Goal: Information Seeking & Learning: Learn about a topic

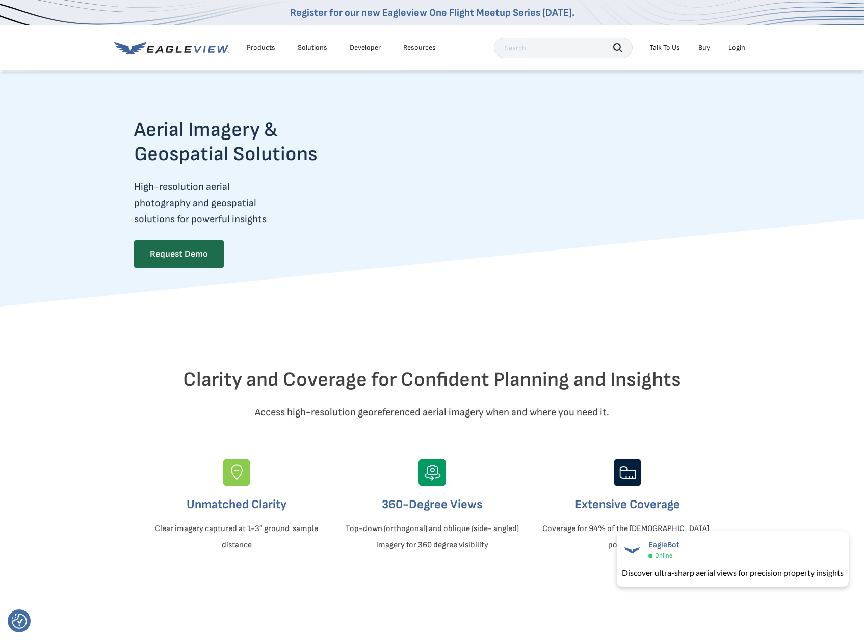
click at [309, 48] on div "Solutions" at bounding box center [313, 47] width 30 height 9
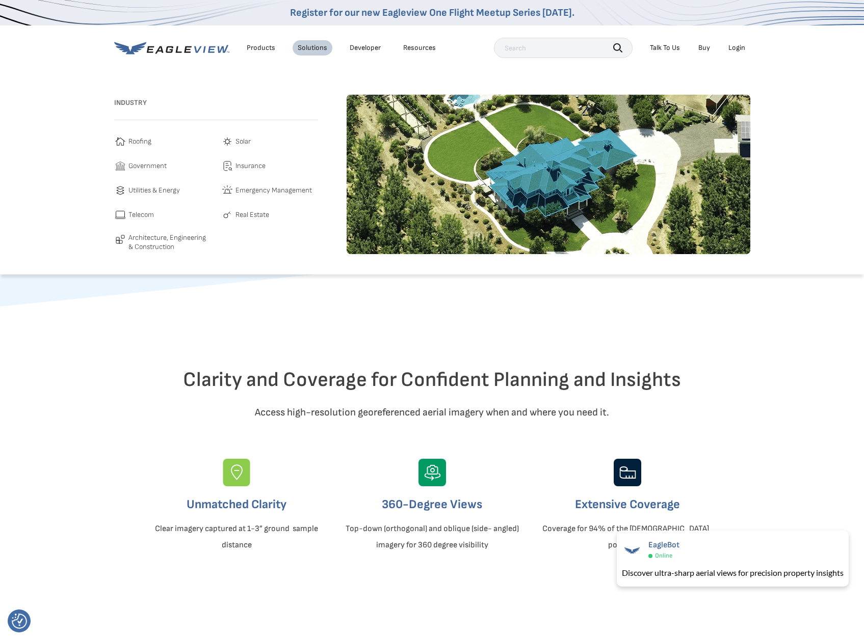
click at [126, 143] on img at bounding box center [120, 142] width 12 height 12
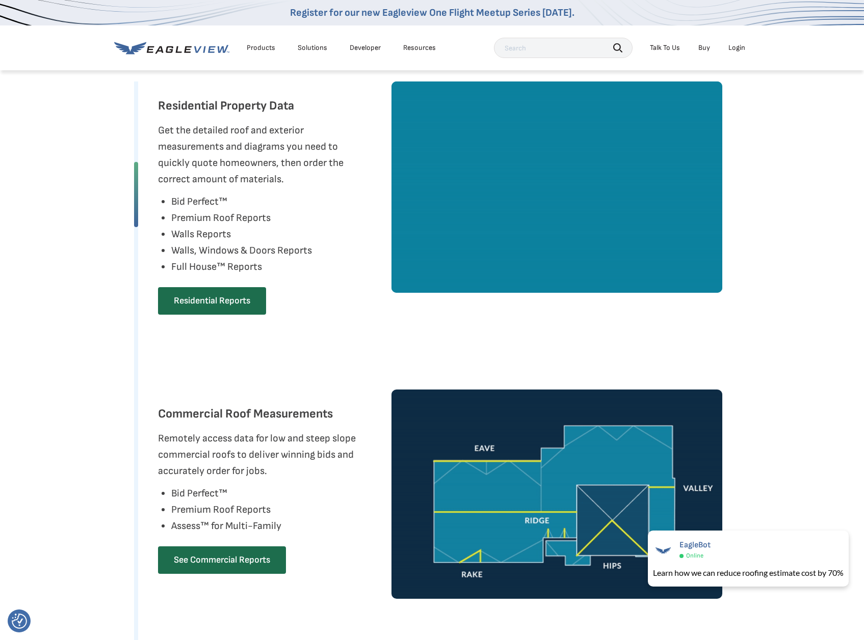
scroll to position [510, 0]
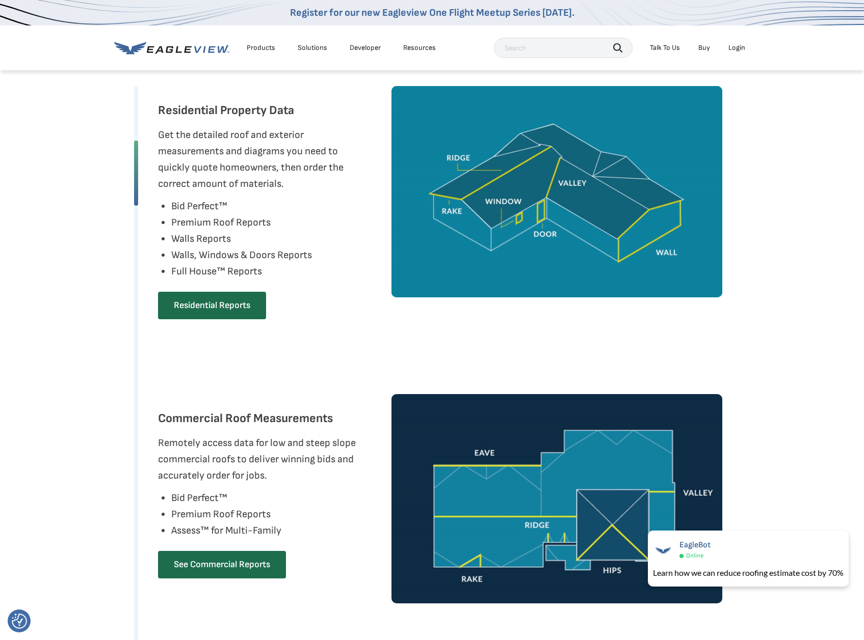
click at [311, 51] on div "Solutions" at bounding box center [313, 47] width 30 height 9
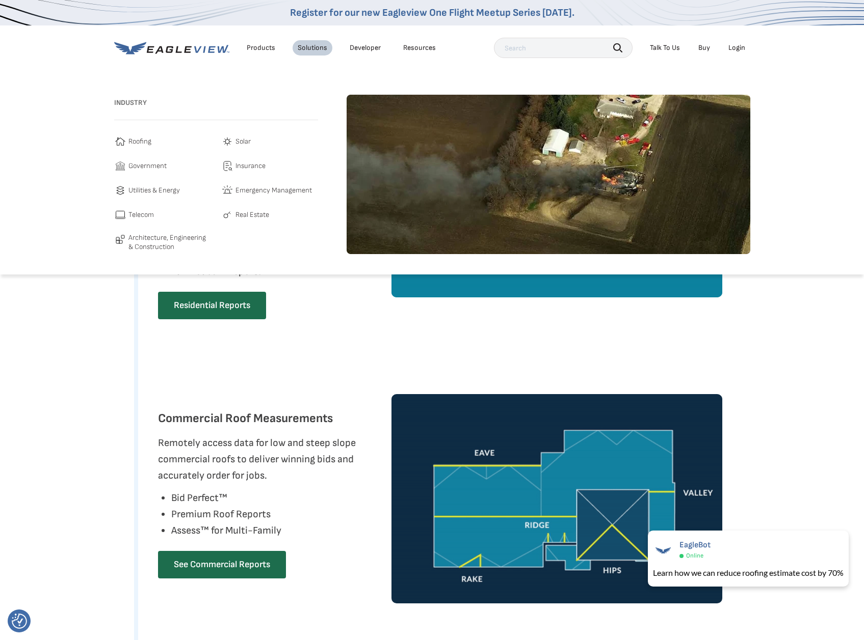
click at [256, 191] on span "Emergency Management" at bounding box center [273, 190] width 76 height 12
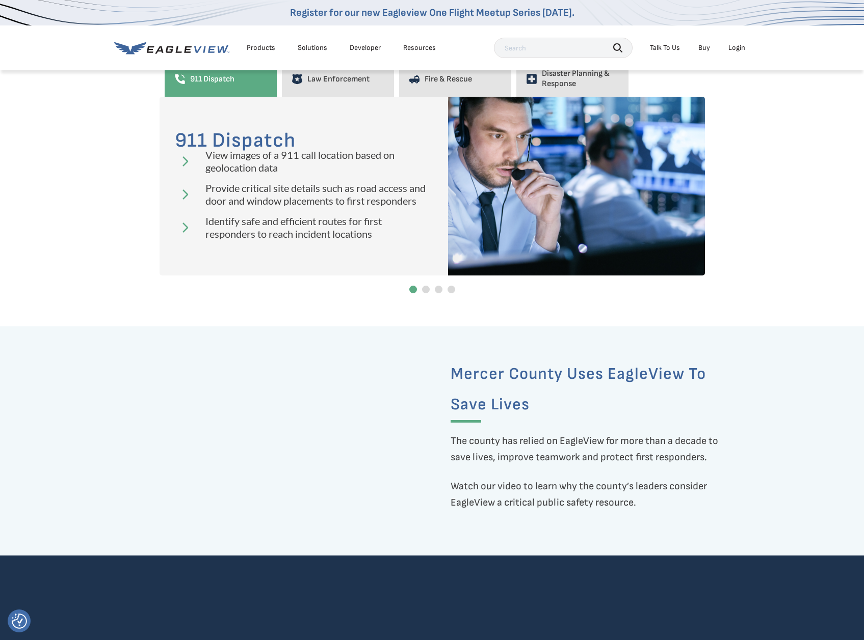
scroll to position [391, 0]
